Goal: Transaction & Acquisition: Purchase product/service

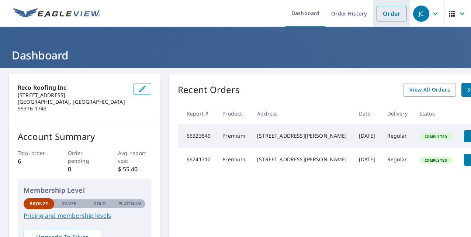
click at [384, 15] on link "Order" at bounding box center [391, 13] width 30 height 15
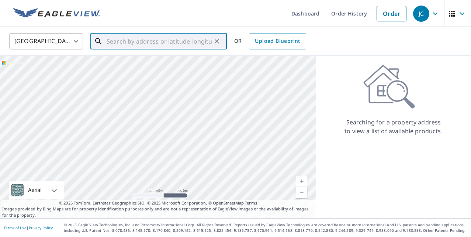
click at [145, 43] on input "text" at bounding box center [159, 41] width 105 height 21
paste input "[STREET_ADDRESS][PERSON_NAME]"
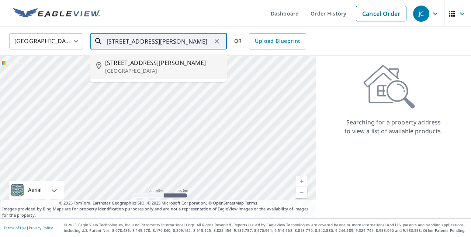
click at [162, 65] on span "[STREET_ADDRESS][PERSON_NAME]" at bounding box center [163, 62] width 116 height 9
type input "[STREET_ADDRESS][PERSON_NAME]"
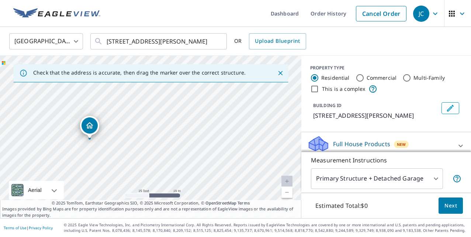
drag, startPoint x: 92, startPoint y: 141, endPoint x: 89, endPoint y: 131, distance: 10.4
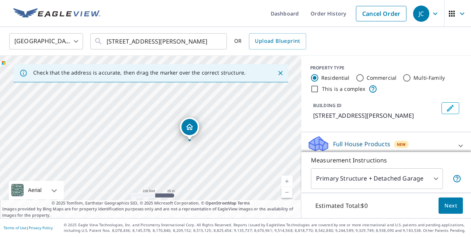
click at [288, 191] on link "Current Level 18, Zoom Out" at bounding box center [286, 192] width 11 height 11
click at [289, 177] on link "Current Level 17, Zoom In" at bounding box center [286, 180] width 11 height 11
click at [288, 179] on link "Current Level 18, Zoom In" at bounding box center [286, 180] width 11 height 11
click at [287, 180] on link "Current Level 19, Zoom In" at bounding box center [286, 180] width 11 height 11
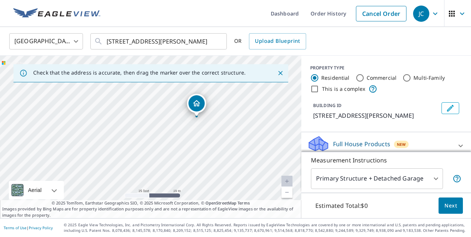
drag, startPoint x: 248, startPoint y: 146, endPoint x: 151, endPoint y: 110, distance: 102.9
click at [151, 110] on div "[STREET_ADDRESS][PERSON_NAME]" at bounding box center [150, 137] width 301 height 162
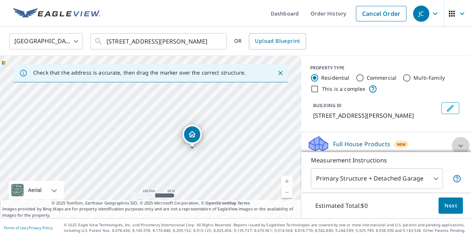
click at [460, 143] on icon at bounding box center [460, 145] width 9 height 9
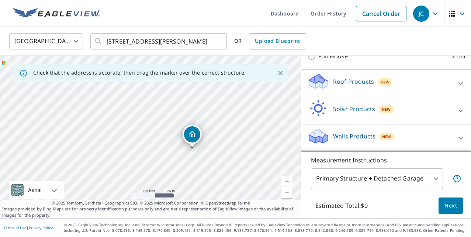
scroll to position [110, 0]
click at [397, 81] on div "Roof Products New" at bounding box center [379, 83] width 145 height 21
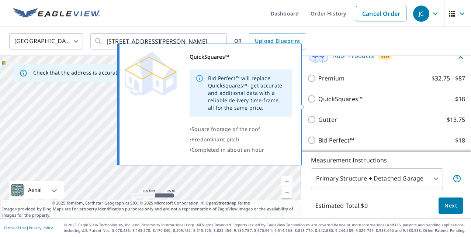
scroll to position [128, 0]
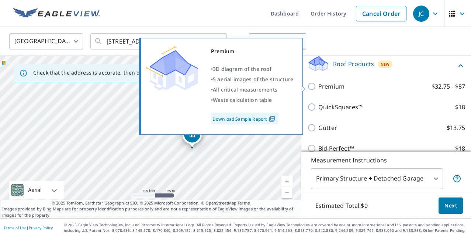
click at [312, 86] on input "Premium $32.75 - $87" at bounding box center [312, 86] width 11 height 9
checkbox input "true"
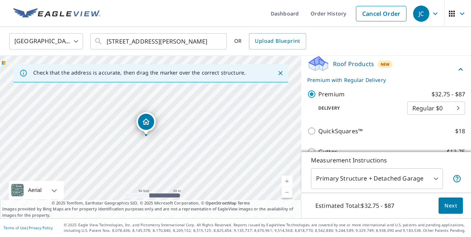
click at [286, 182] on link "Current Level 19, Zoom In" at bounding box center [286, 180] width 11 height 11
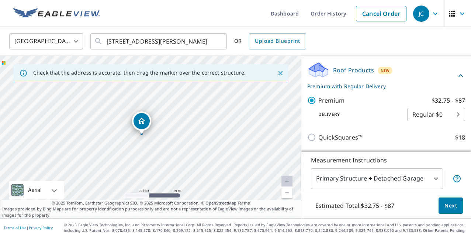
scroll to position [125, 0]
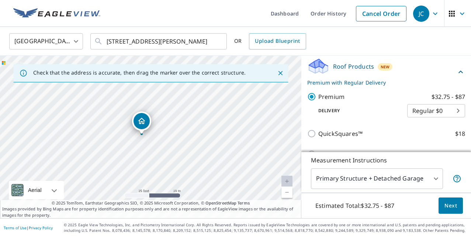
click at [435, 177] on body "JC JC Dashboard Order History Cancel Order JC [GEOGRAPHIC_DATA] [GEOGRAPHIC_DAT…" at bounding box center [235, 118] width 471 height 237
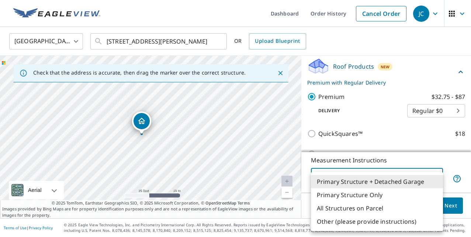
click at [394, 195] on li "Primary Structure Only" at bounding box center [377, 194] width 132 height 13
type input "2"
